Goal: Information Seeking & Learning: Learn about a topic

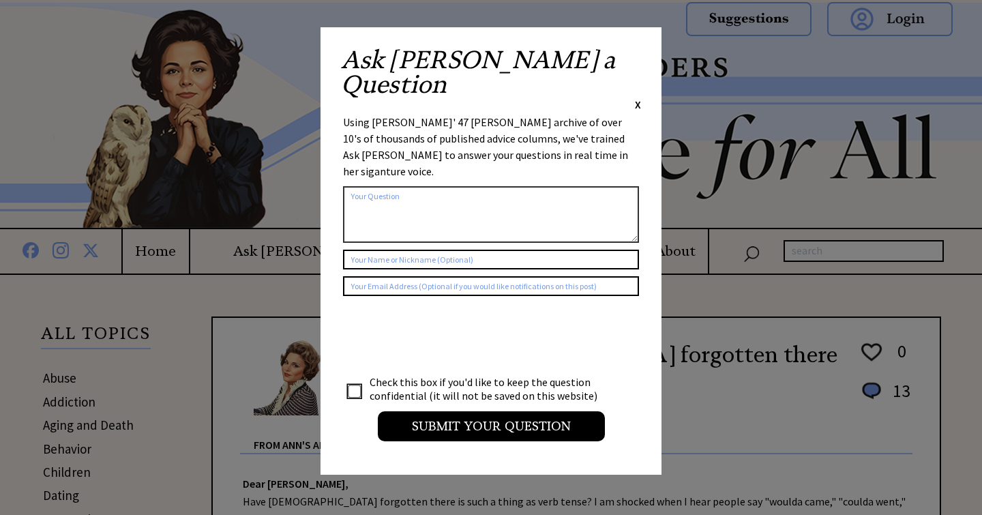
click at [636, 98] on span "X" at bounding box center [638, 105] width 6 height 14
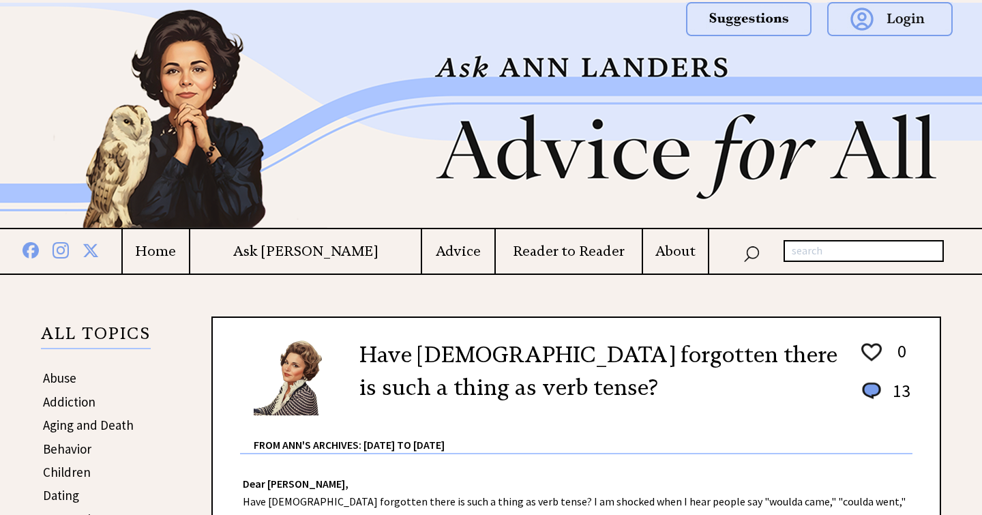
click at [436, 250] on h4 "Advice" at bounding box center [458, 251] width 72 height 17
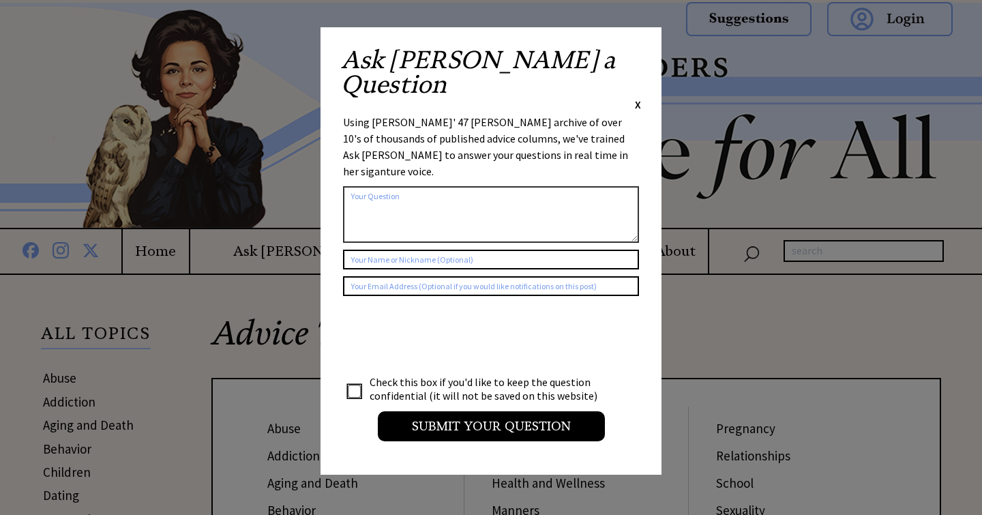
click at [639, 98] on span "X" at bounding box center [638, 105] width 6 height 14
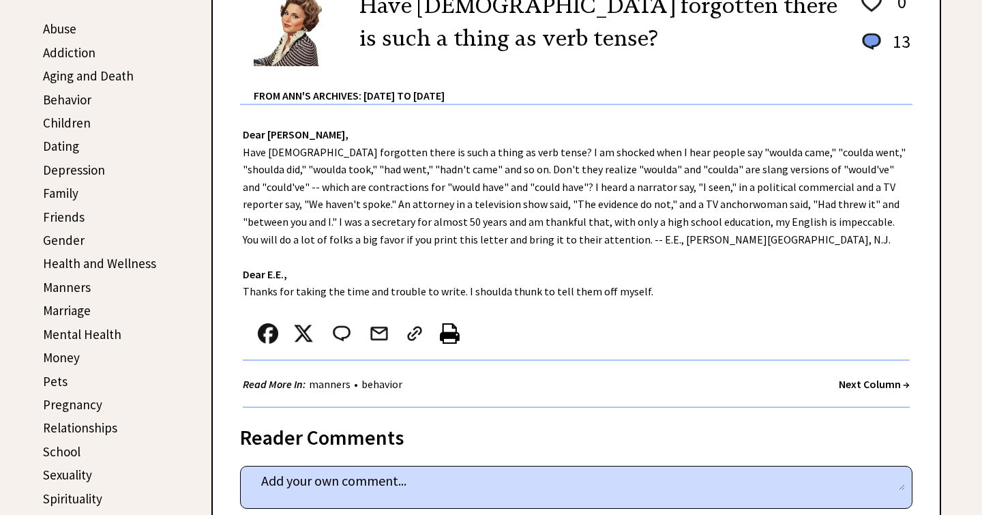
scroll to position [353, 0]
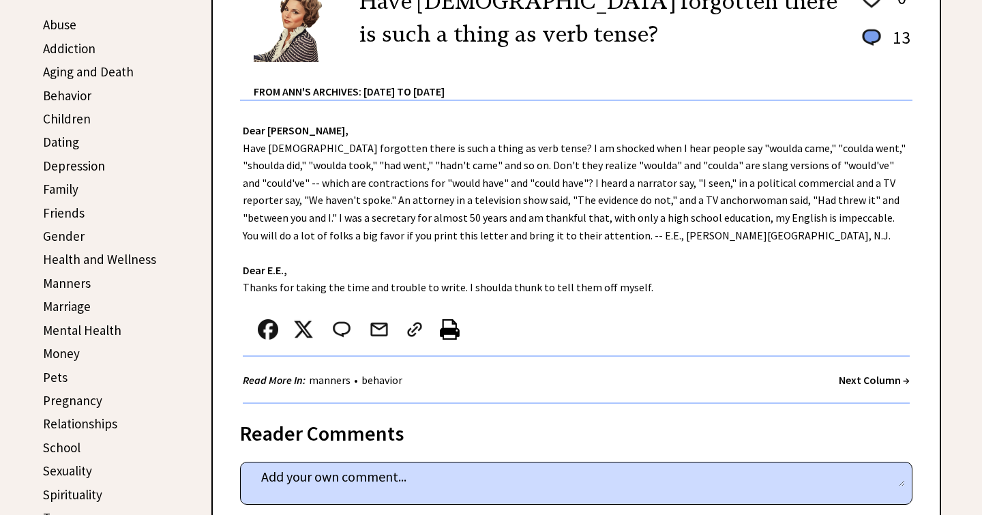
click at [54, 278] on link "Manners" at bounding box center [67, 283] width 48 height 16
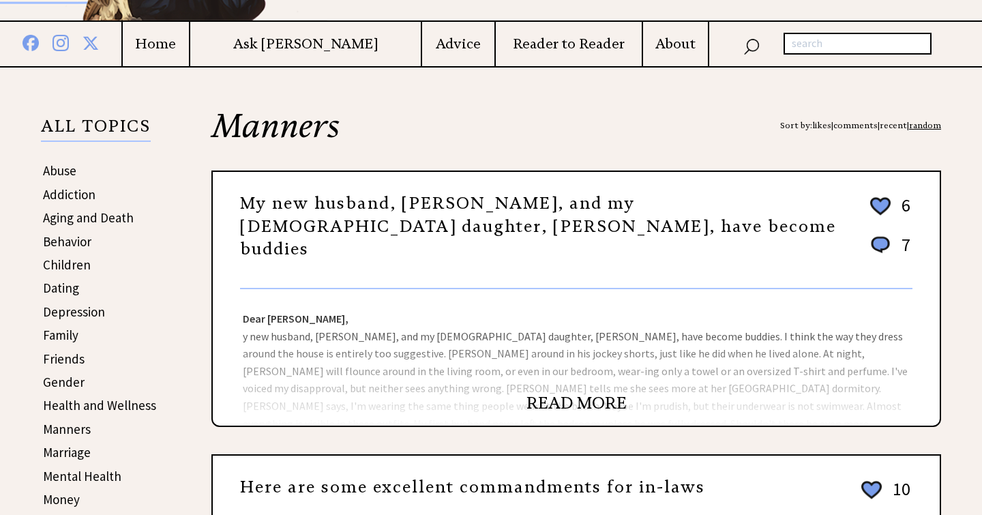
scroll to position [209, 0]
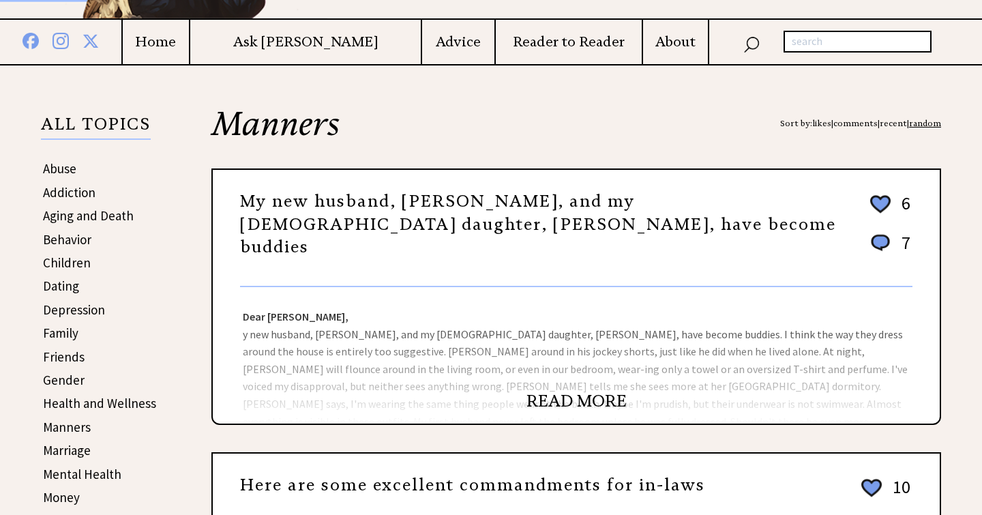
click at [554, 398] on link "READ MORE" at bounding box center [576, 401] width 100 height 20
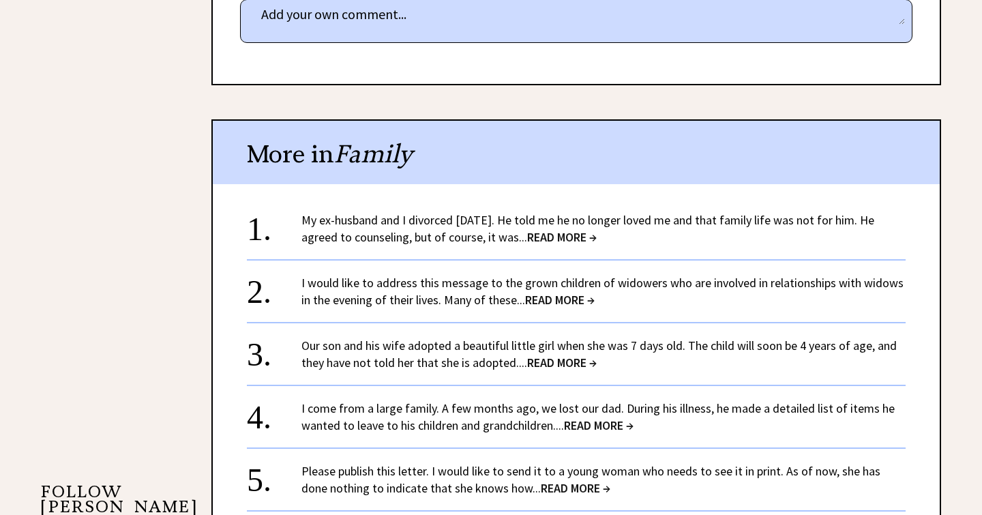
scroll to position [930, 0]
click at [550, 480] on span "READ MORE →" at bounding box center [576, 488] width 70 height 16
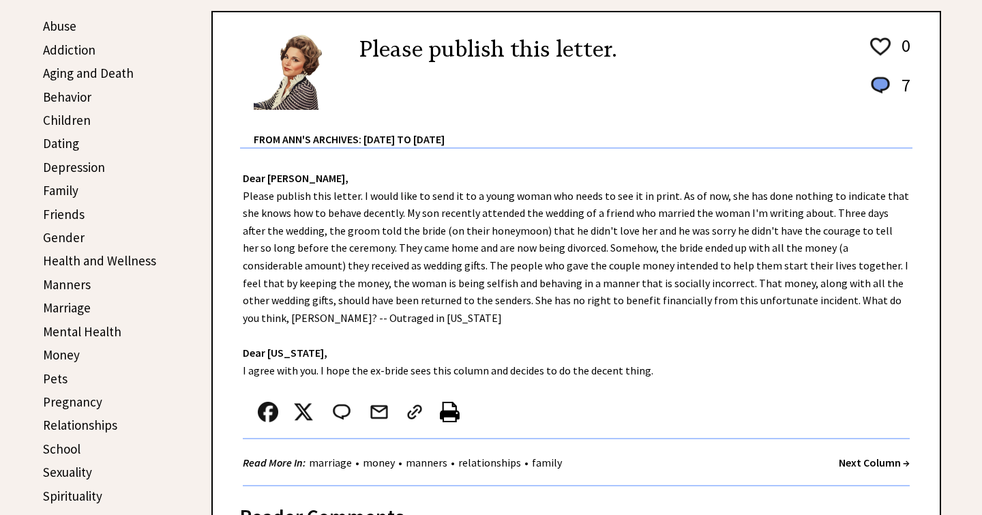
scroll to position [352, 0]
click at [56, 95] on link "Behavior" at bounding box center [67, 97] width 48 height 16
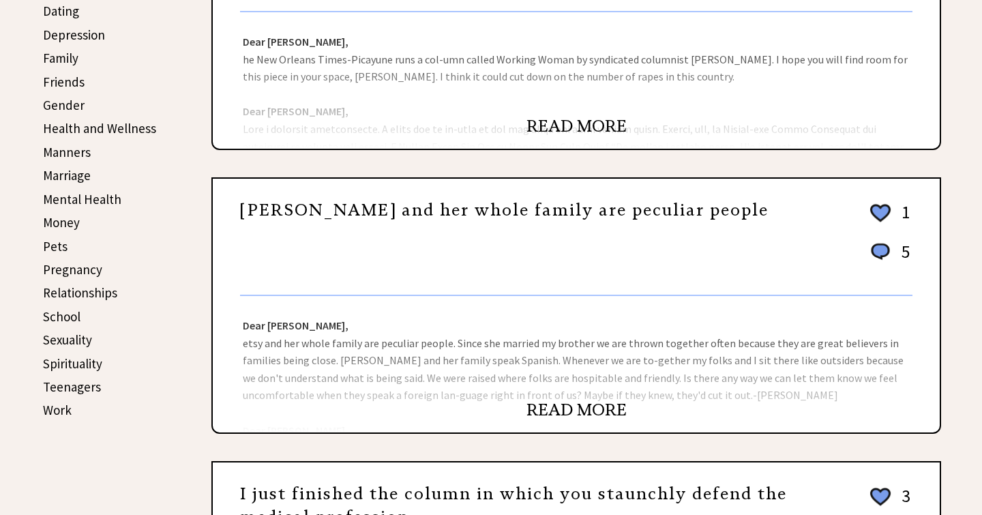
scroll to position [494, 0]
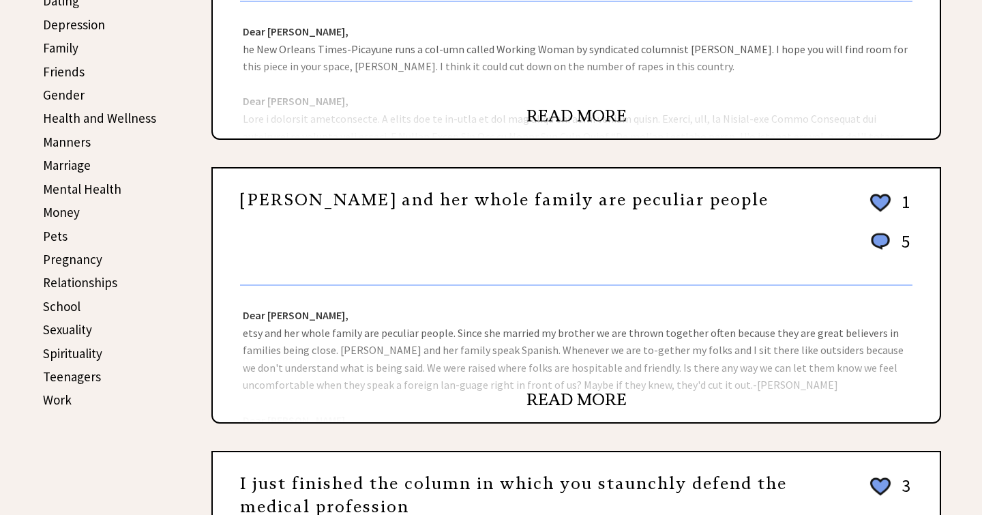
click at [591, 395] on link "READ MORE" at bounding box center [576, 399] width 100 height 20
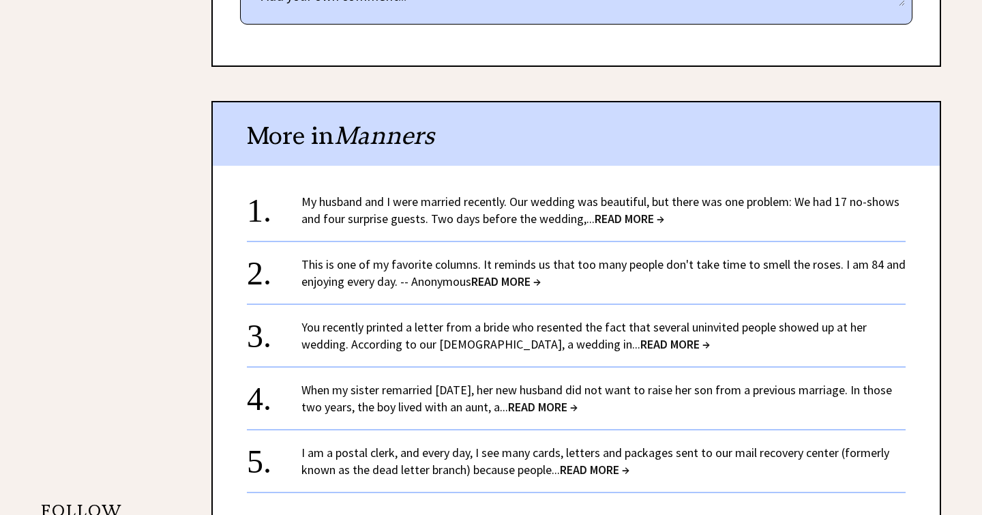
scroll to position [925, 0]
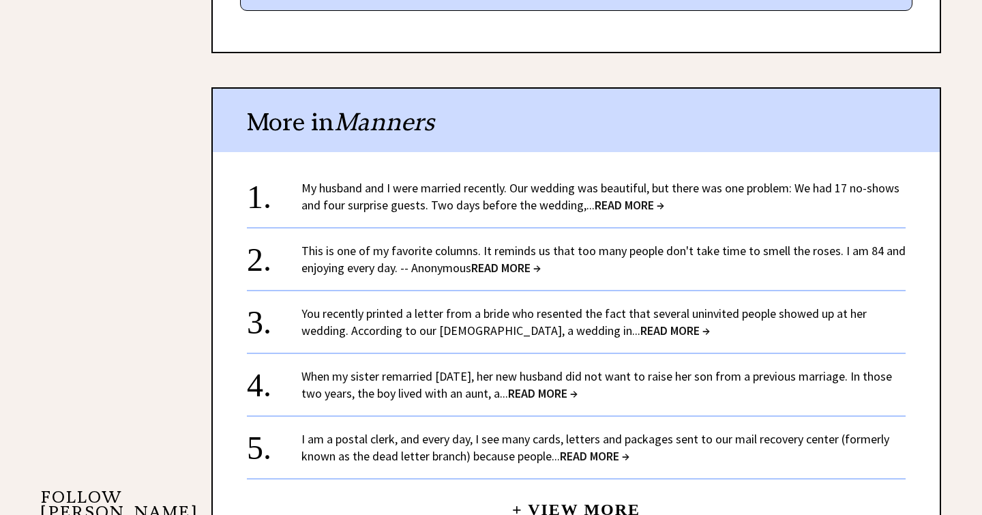
click at [567, 385] on span "READ MORE →" at bounding box center [543, 393] width 70 height 16
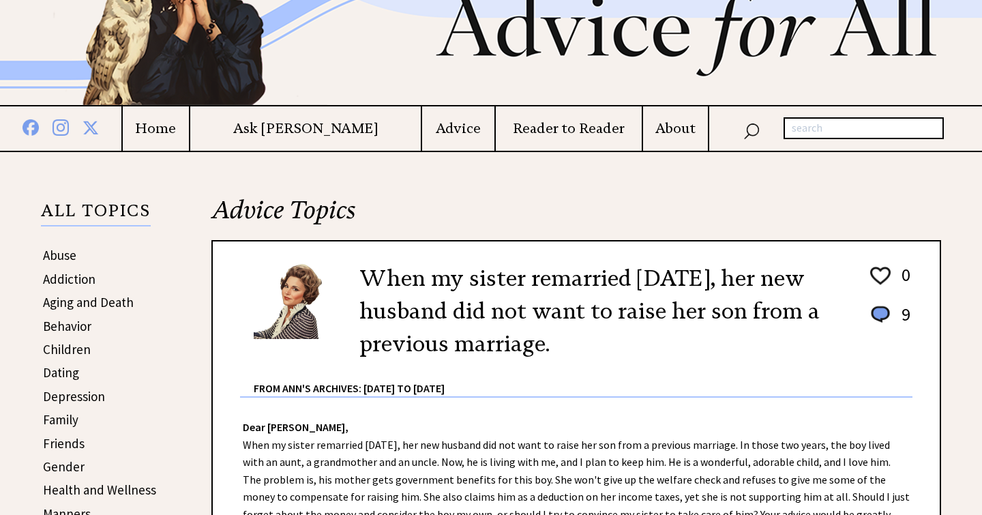
scroll to position [123, 0]
click at [61, 344] on link "Children" at bounding box center [67, 348] width 48 height 16
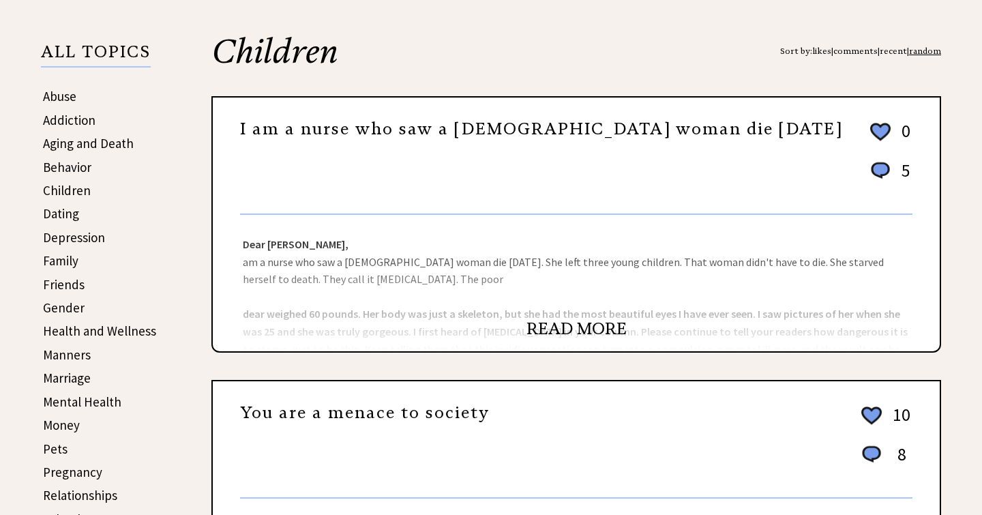
scroll to position [283, 0]
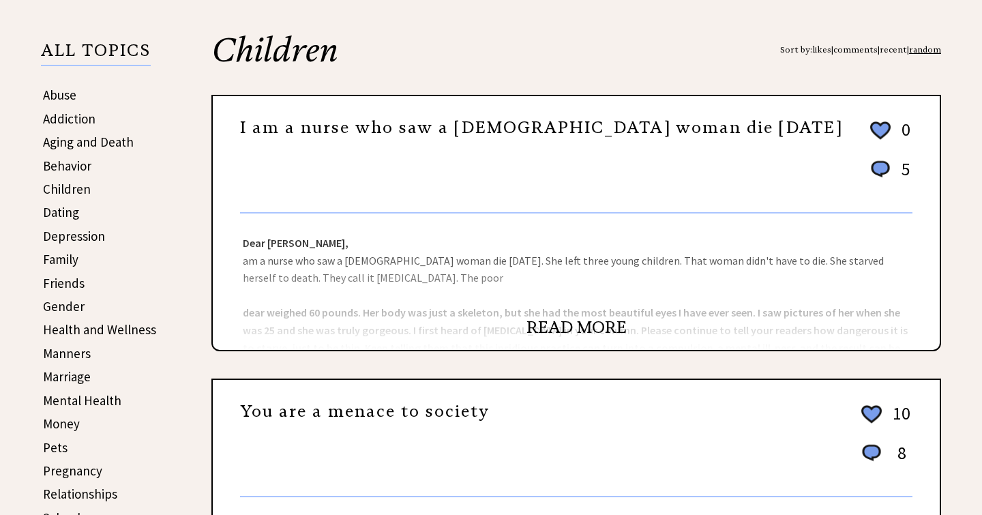
click at [571, 327] on link "READ MORE" at bounding box center [576, 327] width 100 height 20
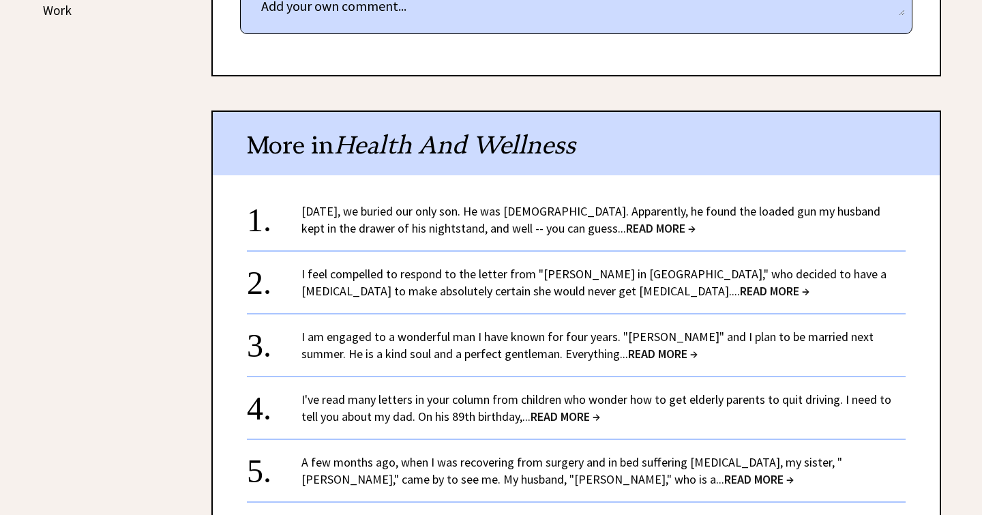
scroll to position [884, 0]
click at [740, 287] on span "READ MORE →" at bounding box center [775, 290] width 70 height 16
